Goal: Transaction & Acquisition: Purchase product/service

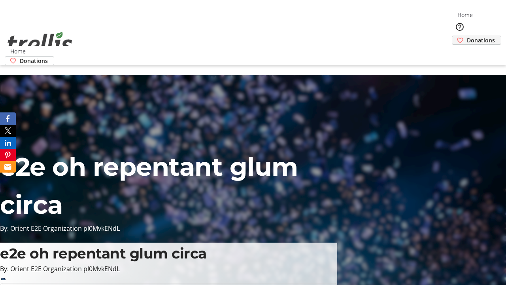
click at [467, 36] on span "Donations" at bounding box center [481, 40] width 28 height 8
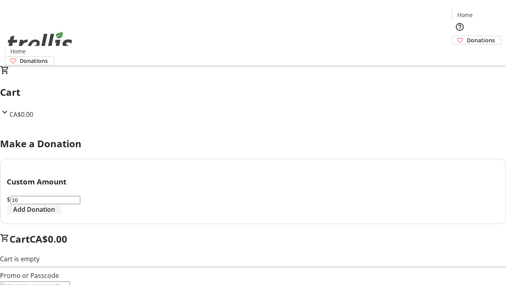
click at [55, 214] on span "Add Donation" at bounding box center [34, 209] width 42 height 9
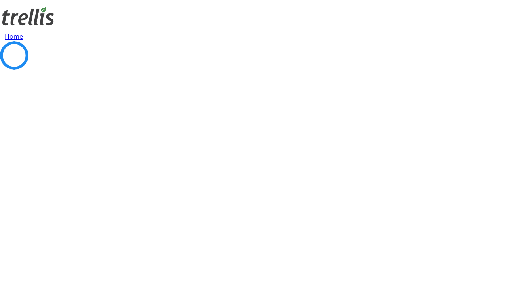
select select "CA"
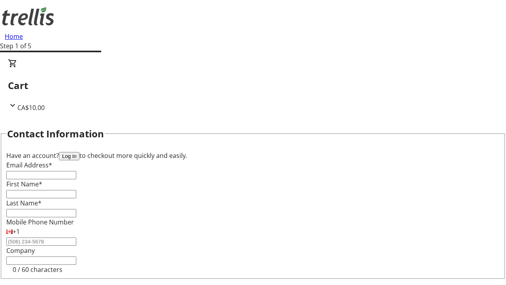
click at [80, 152] on button "Log in" at bounding box center [69, 156] width 21 height 8
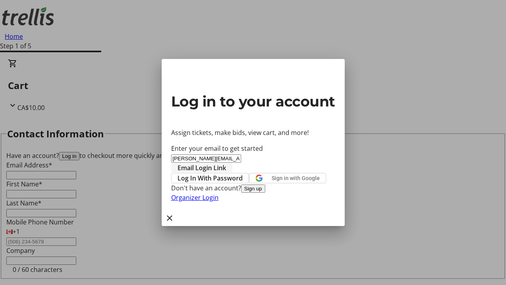
type input "[PERSON_NAME][EMAIL_ADDRESS][DOMAIN_NAME]"
click at [226, 163] on span "Email Login Link" at bounding box center [202, 167] width 49 height 9
